Goal: Book appointment/travel/reservation

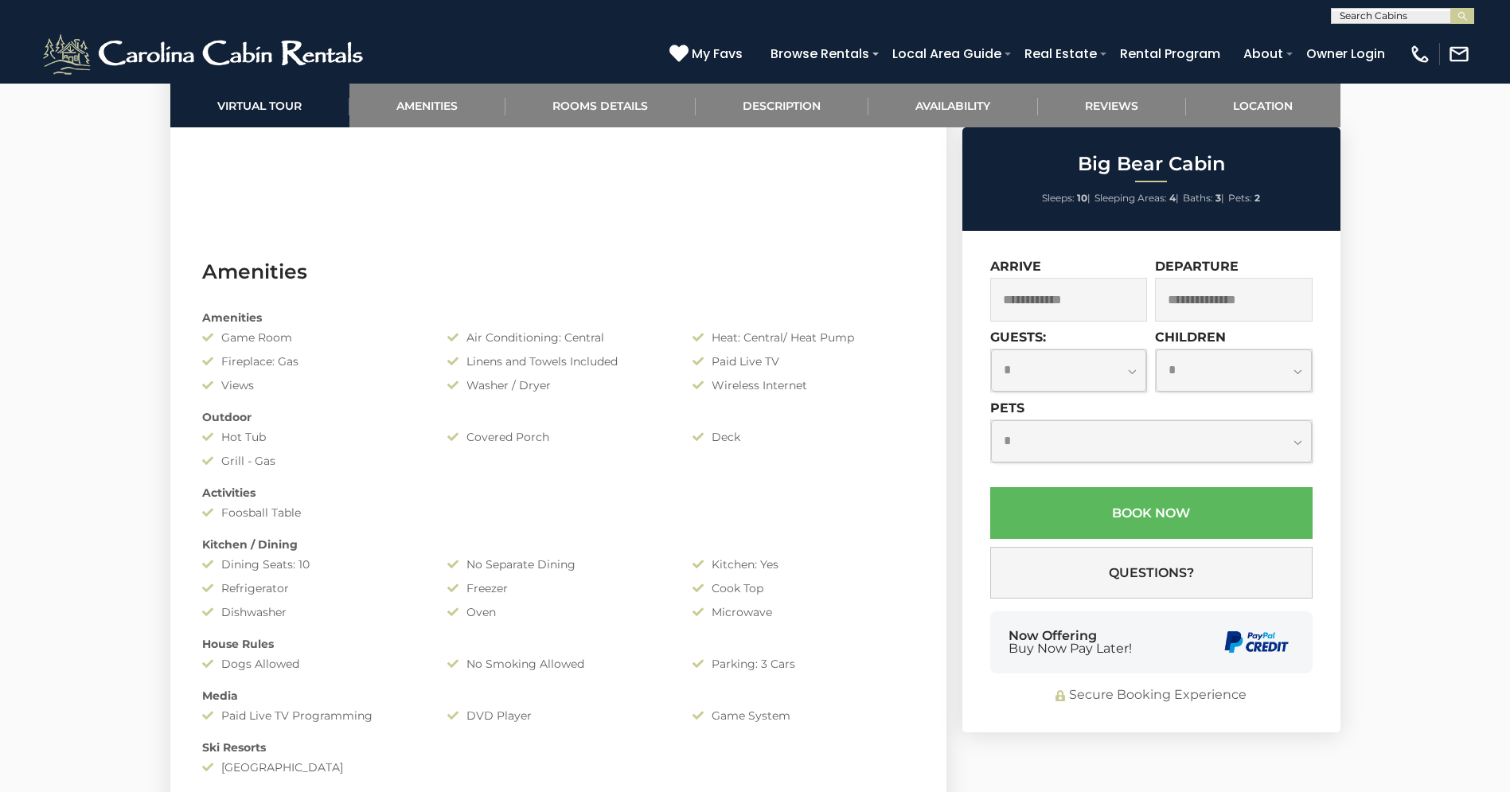
scroll to position [1, 0]
click at [1358, 13] on input "text" at bounding box center [1401, 18] width 139 height 16
type input "**********"
click at [1416, 36] on em "[GEOGRAPHIC_DATA]" at bounding box center [1401, 37] width 122 height 14
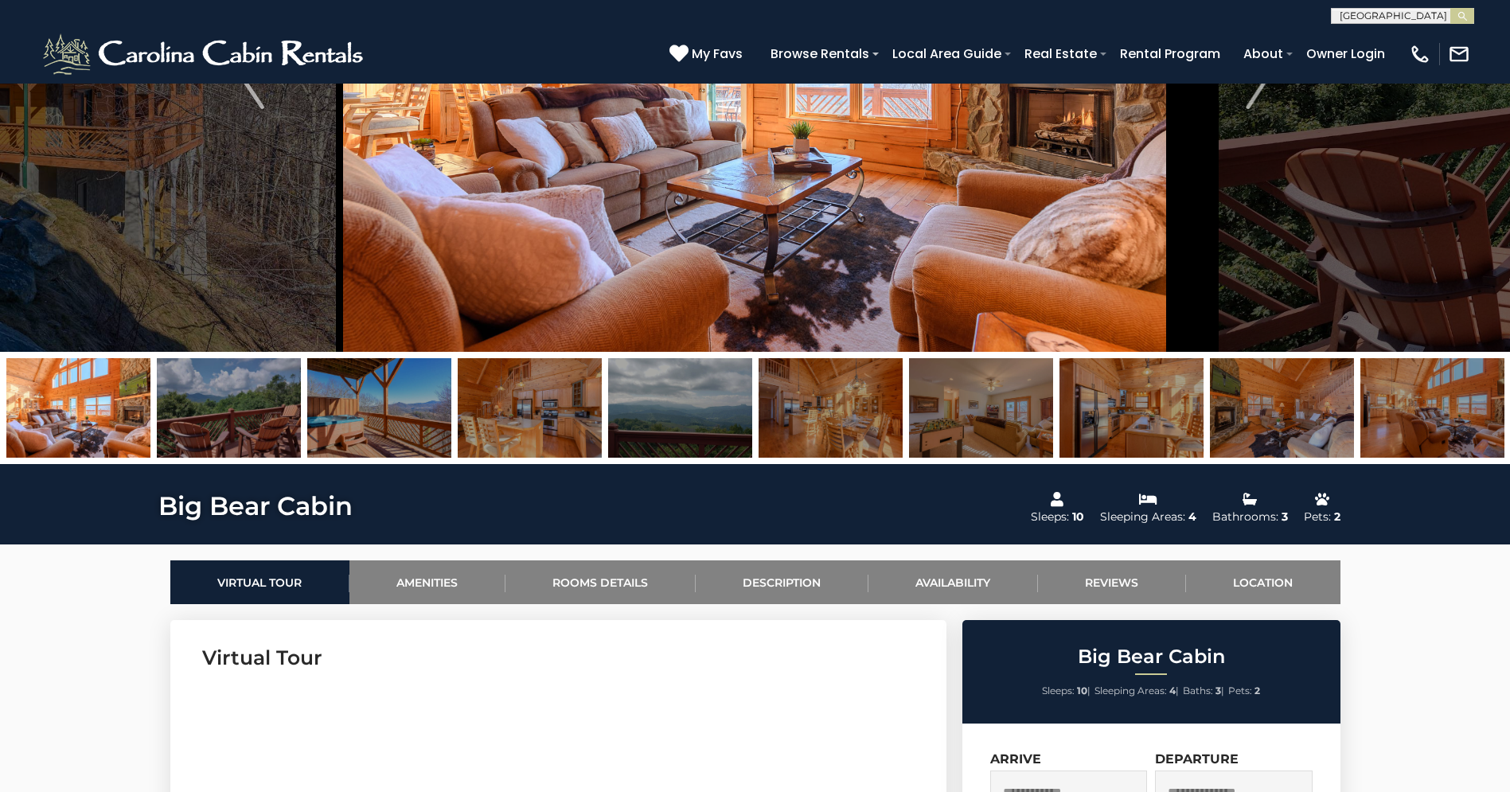
scroll to position [277, 0]
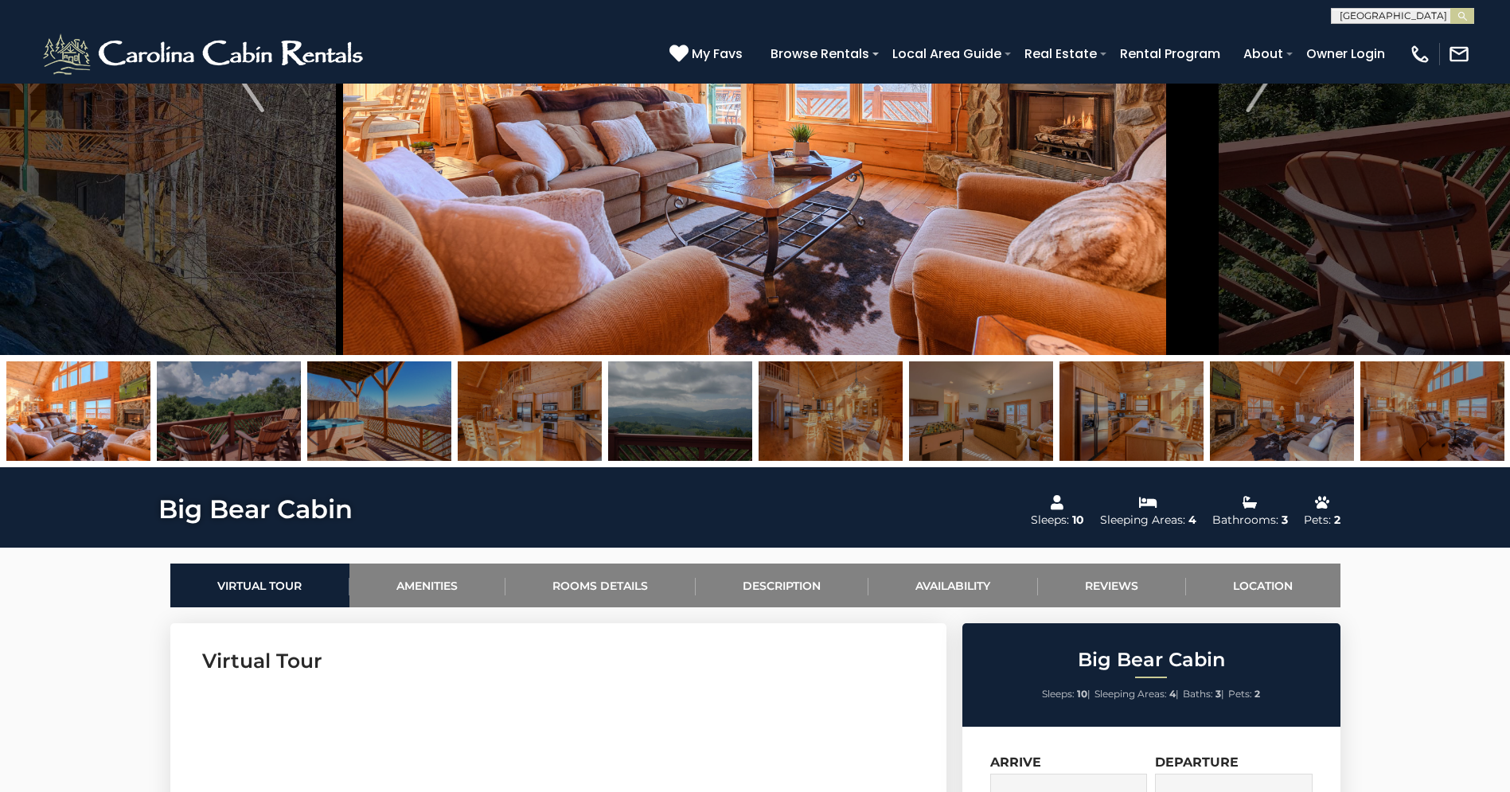
click at [1451, 8] on button "submit" at bounding box center [1463, 16] width 24 height 16
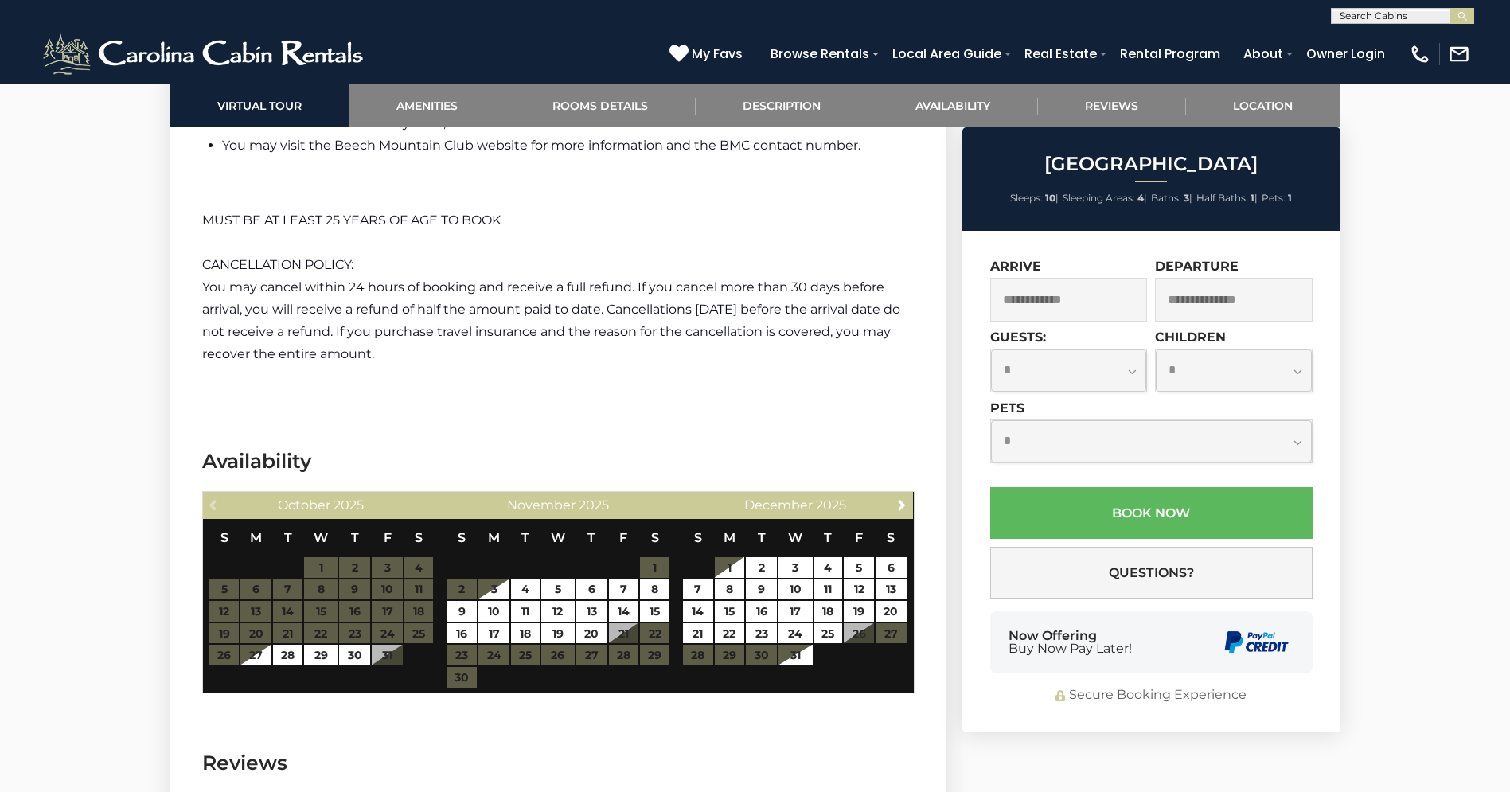
scroll to position [3439, 0]
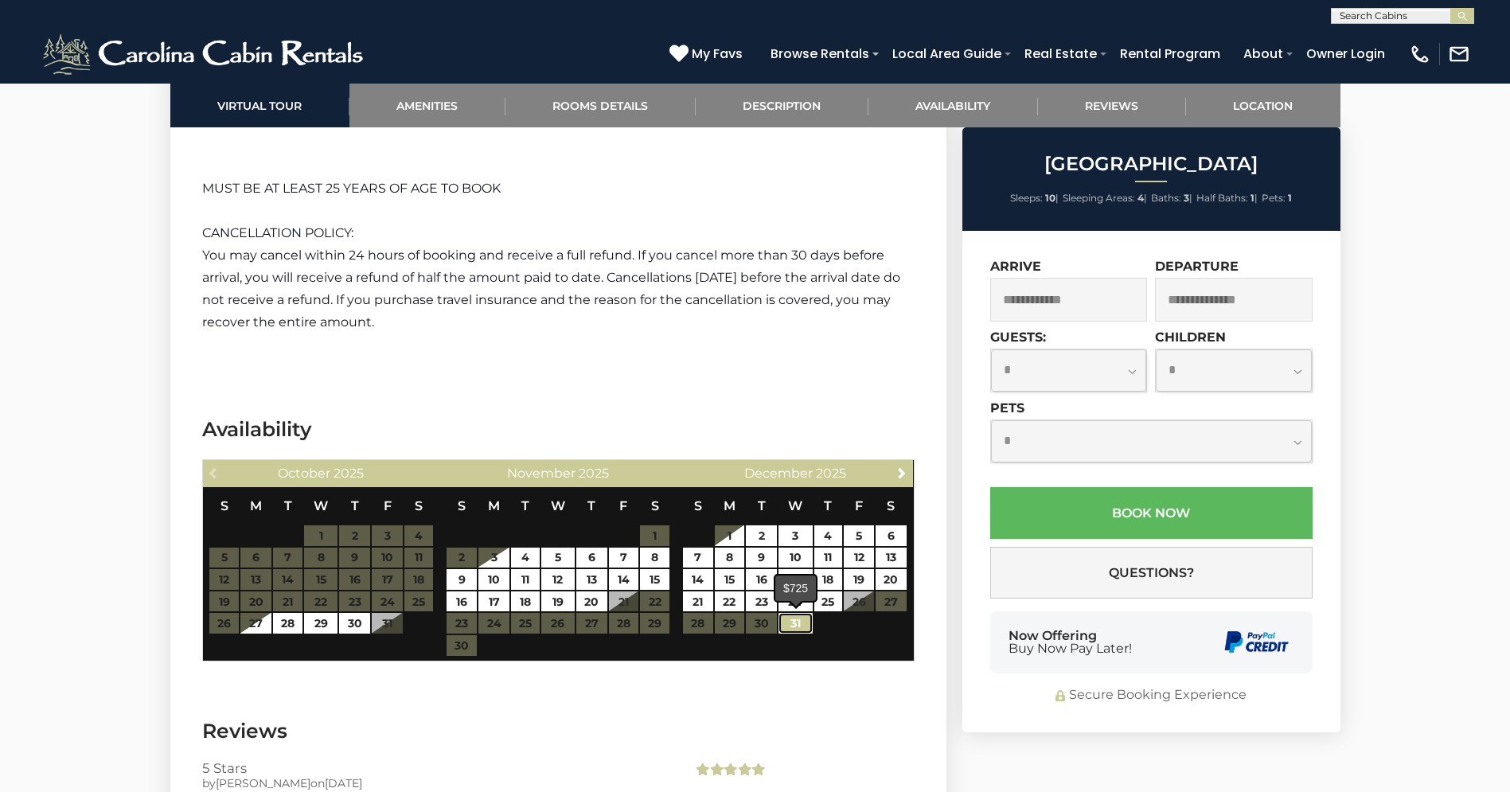
click at [799, 627] on link "31" at bounding box center [795, 623] width 33 height 21
type input "**********"
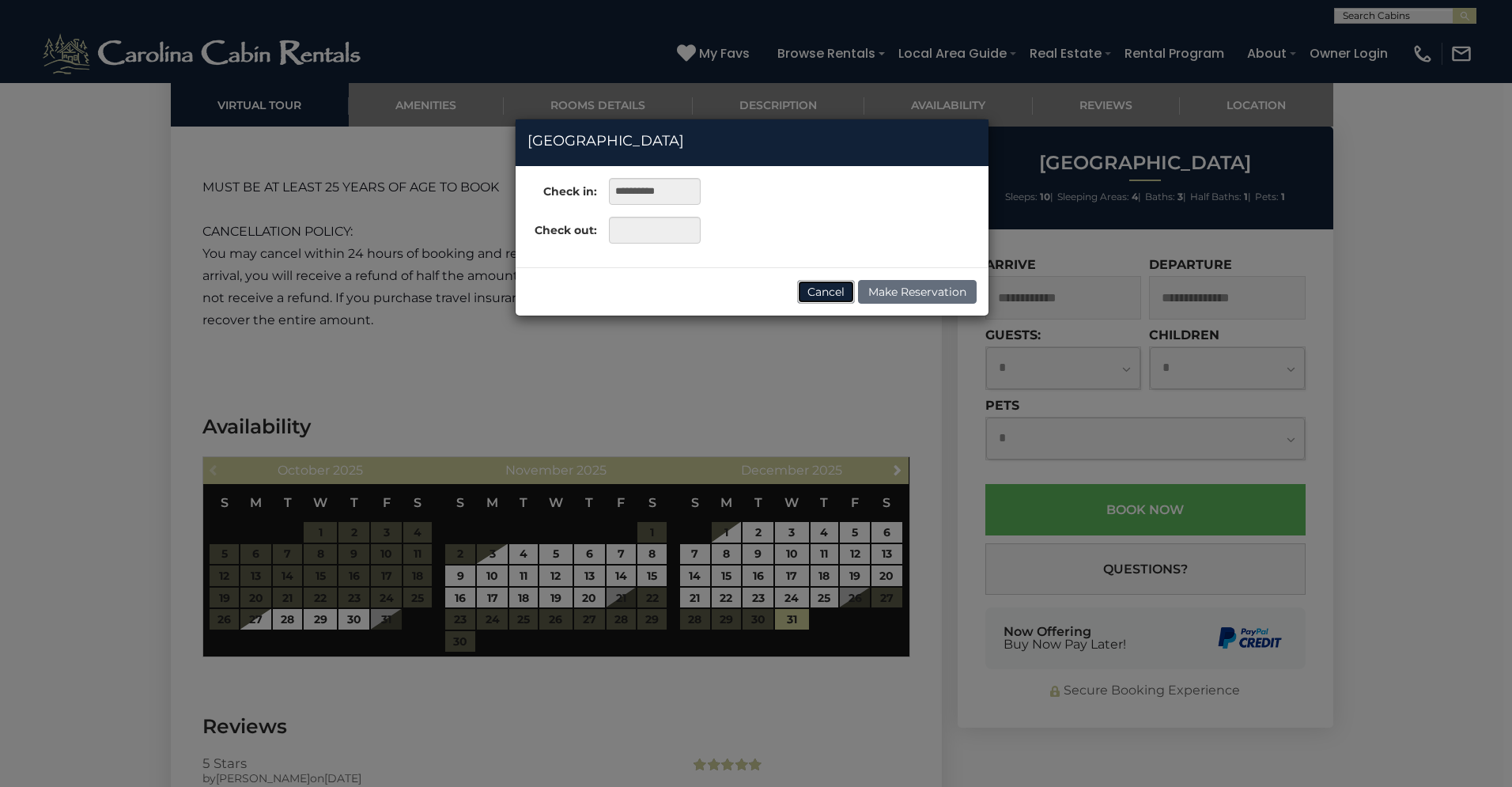
click at [829, 292] on button "Cancel" at bounding box center [827, 292] width 58 height 24
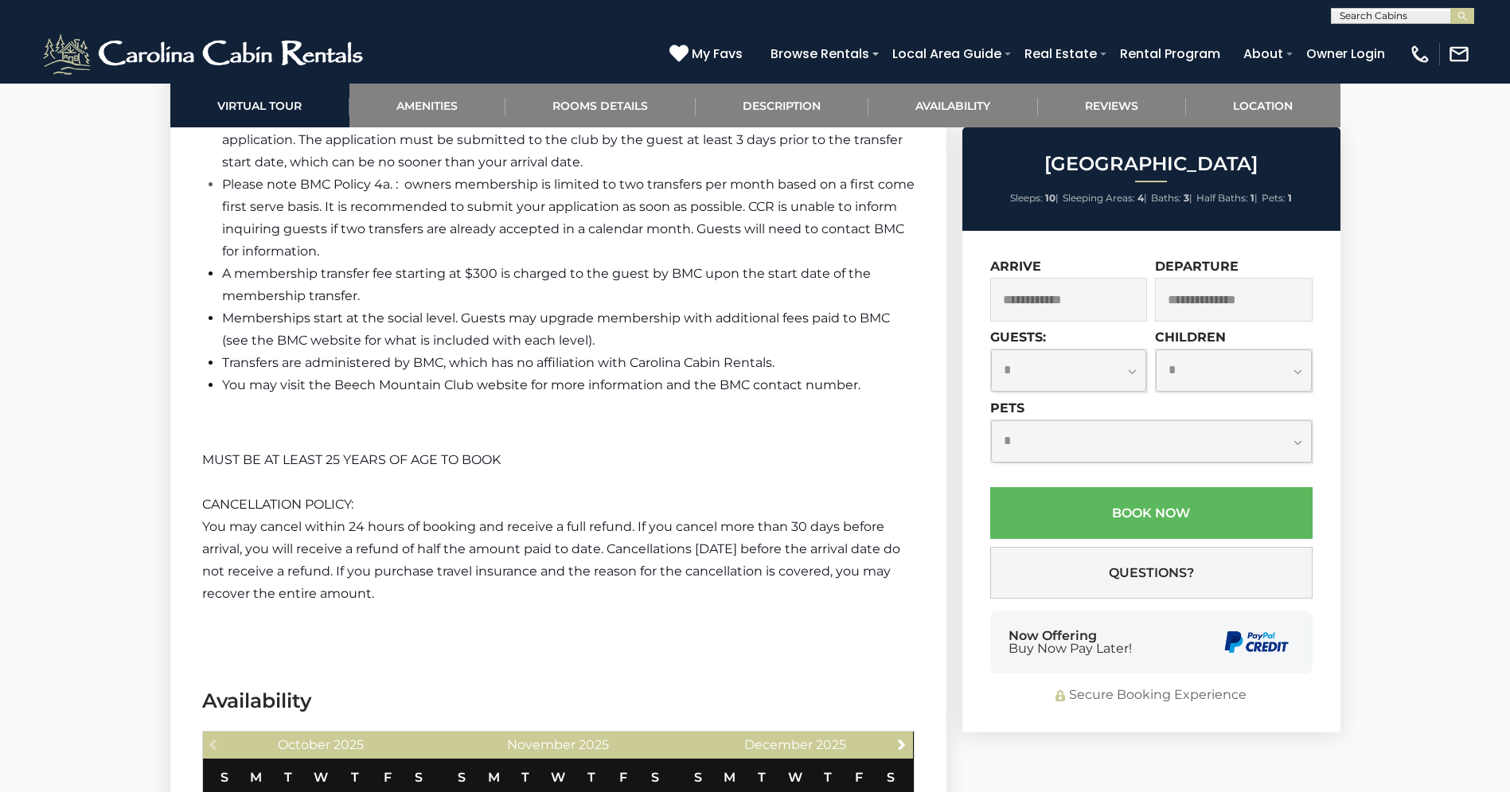
scroll to position [3200, 0]
